Goal: Information Seeking & Learning: Learn about a topic

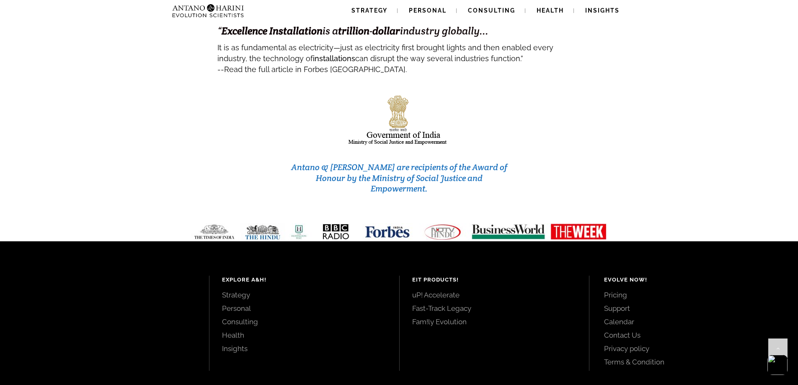
scroll to position [3523, 0]
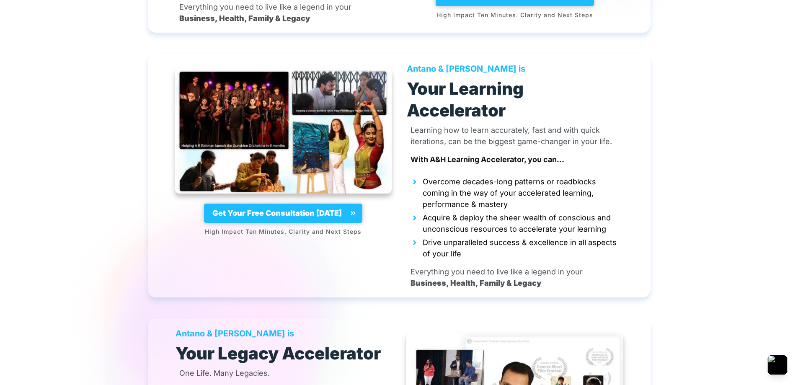
scroll to position [4146, 0]
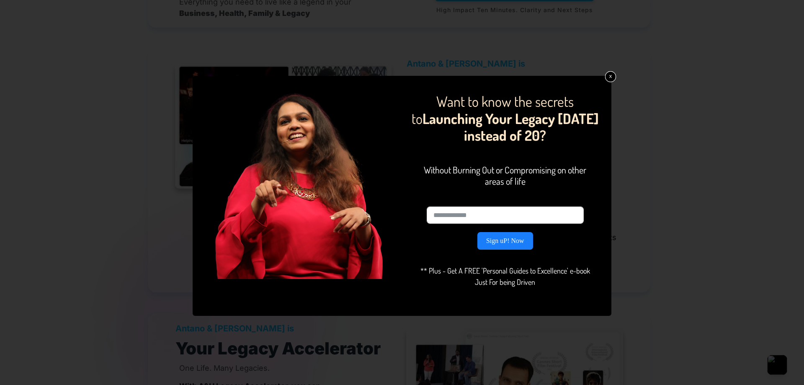
click at [612, 80] on link "x" at bounding box center [610, 76] width 11 height 11
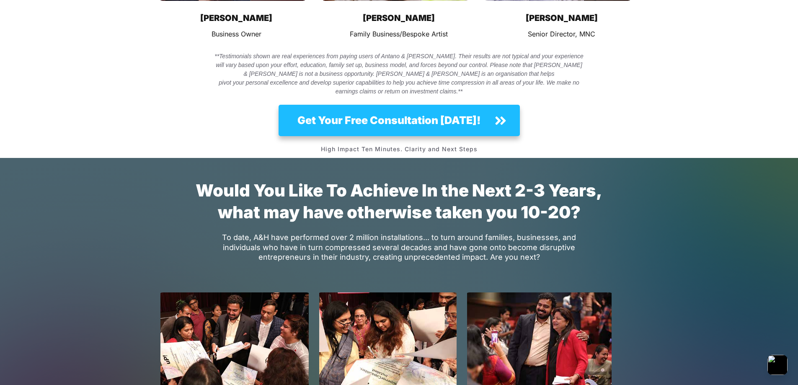
scroll to position [6197, 0]
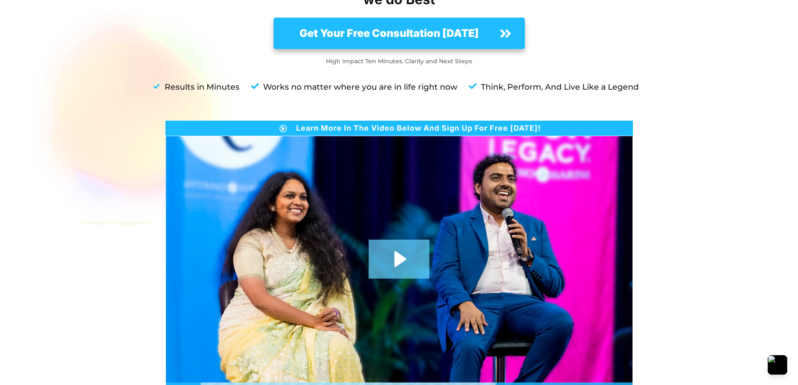
scroll to position [226, 0]
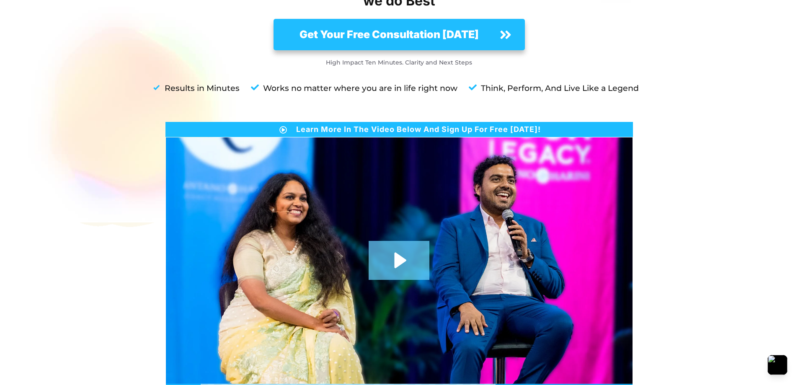
click at [404, 241] on icon "Play Video: anh_main_page (1080p)" at bounding box center [399, 260] width 61 height 39
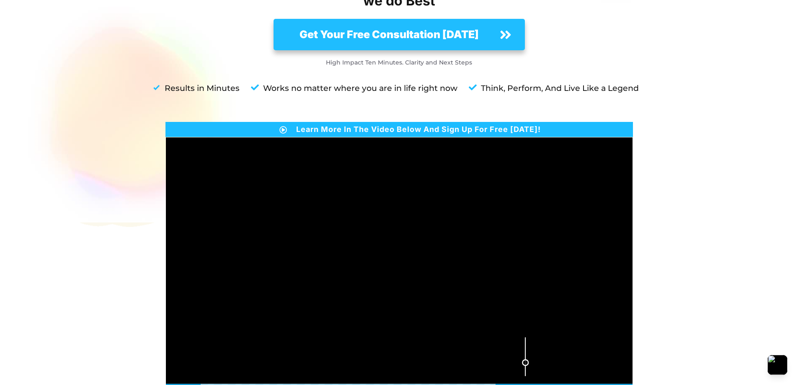
click at [527, 330] on div "Volume" at bounding box center [525, 357] width 19 height 54
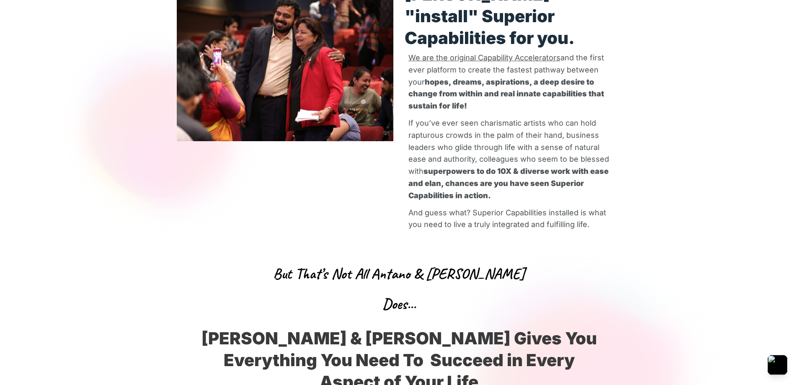
scroll to position [1988, 0]
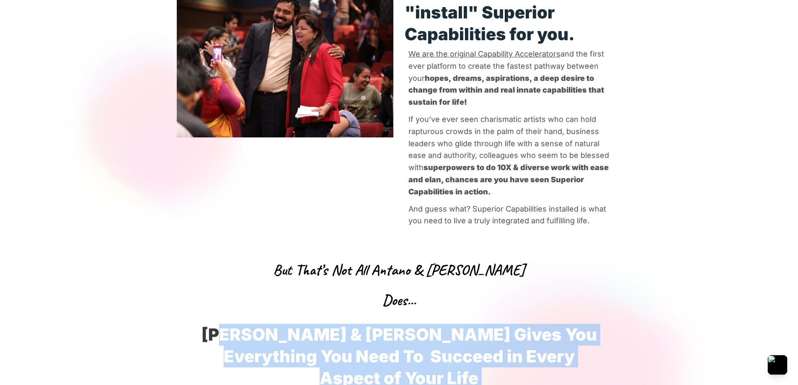
drag, startPoint x: 223, startPoint y: 172, endPoint x: 481, endPoint y: 222, distance: 262.9
click at [481, 222] on div "Antano & Harini "install" Superior Capabilities for you. We are the original Ca…" at bounding box center [399, 194] width 454 height 495
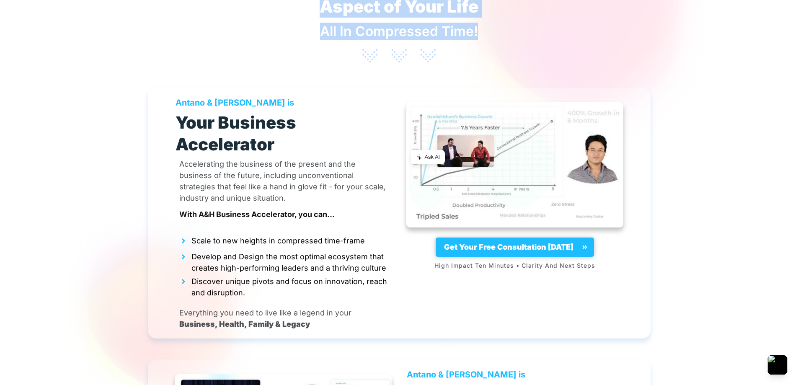
scroll to position [2365, 0]
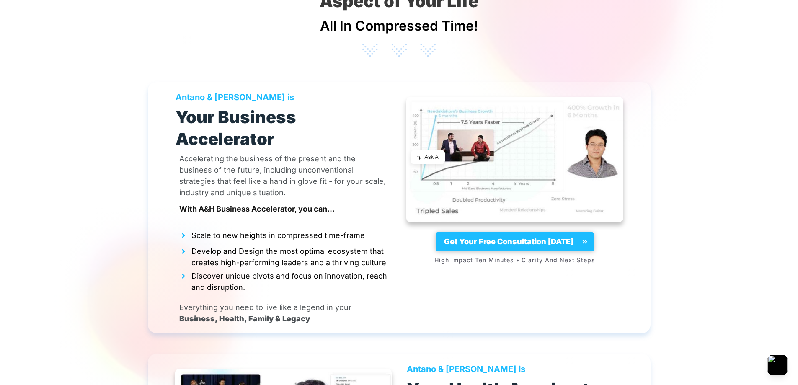
click at [485, 379] on strong "Your Health Accelerator" at bounding box center [507, 389] width 200 height 21
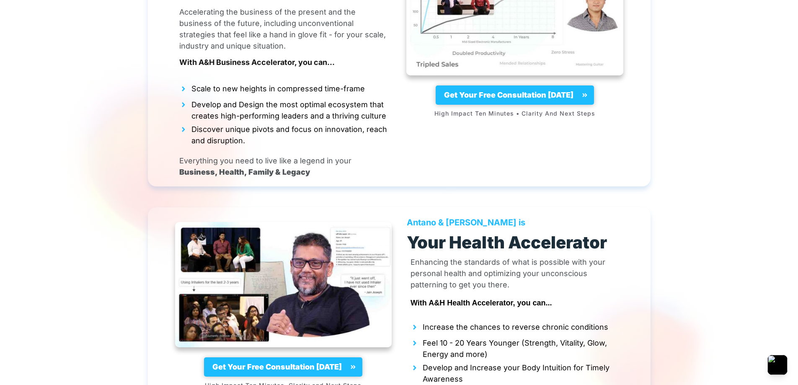
scroll to position [2516, 0]
